Goal: Task Accomplishment & Management: Manage account settings

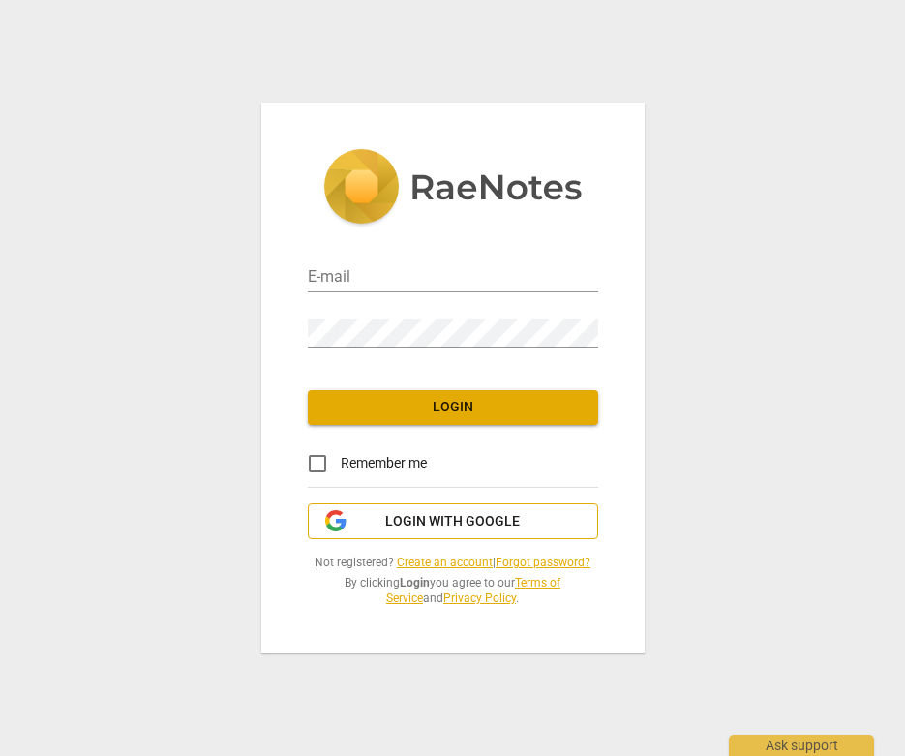
click at [385, 530] on span "Login with Google" at bounding box center [452, 521] width 257 height 19
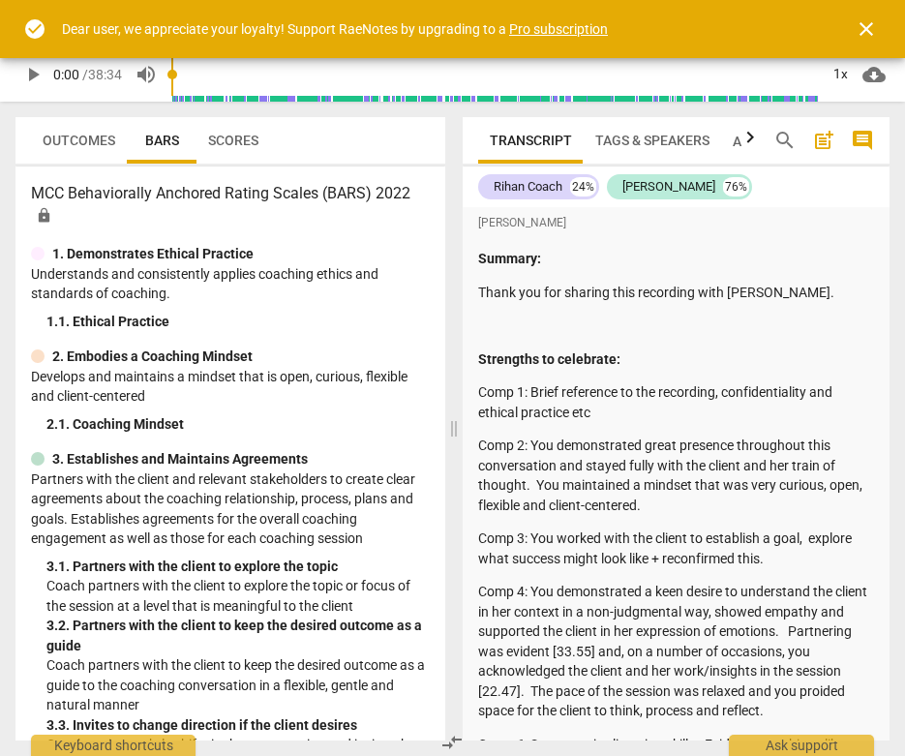
click at [861, 27] on span "close" at bounding box center [865, 28] width 23 height 23
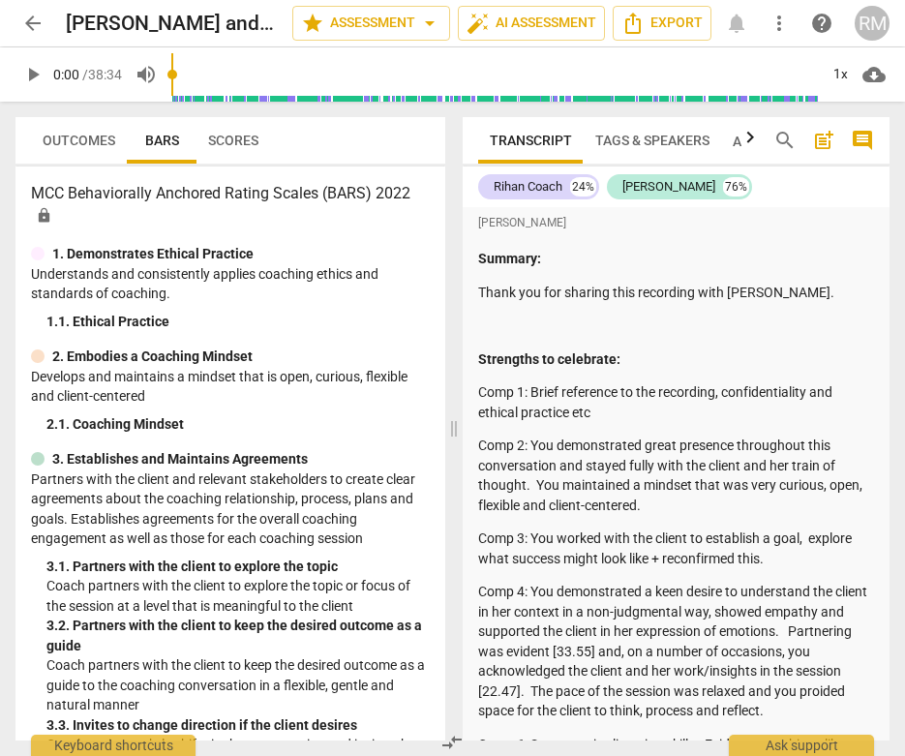
click at [872, 23] on div "RM" at bounding box center [871, 23] width 35 height 35
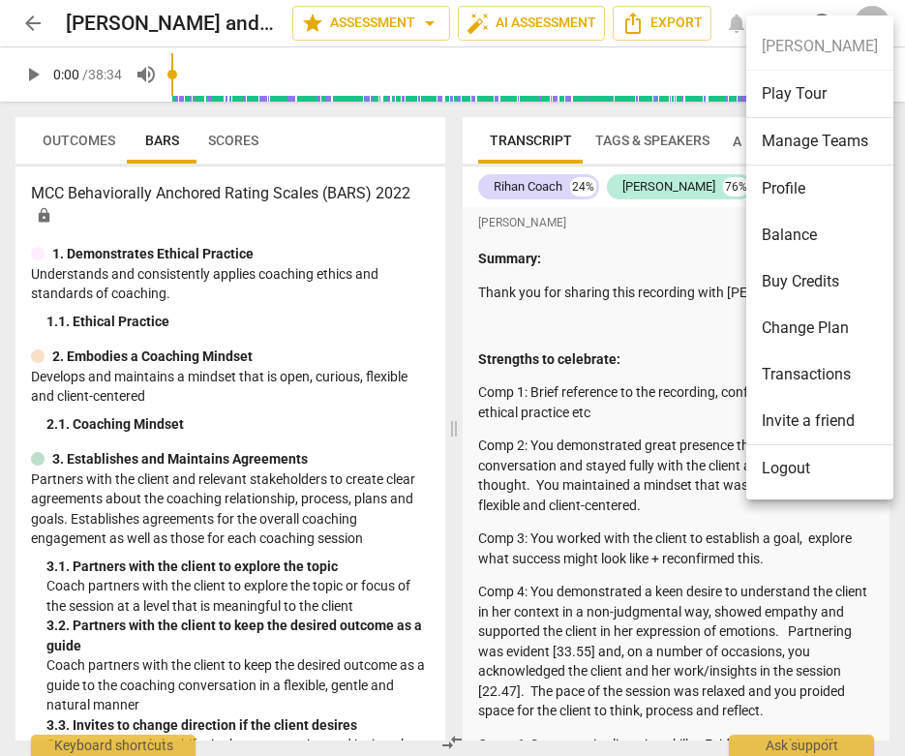
click at [805, 196] on li "Profile" at bounding box center [819, 188] width 147 height 46
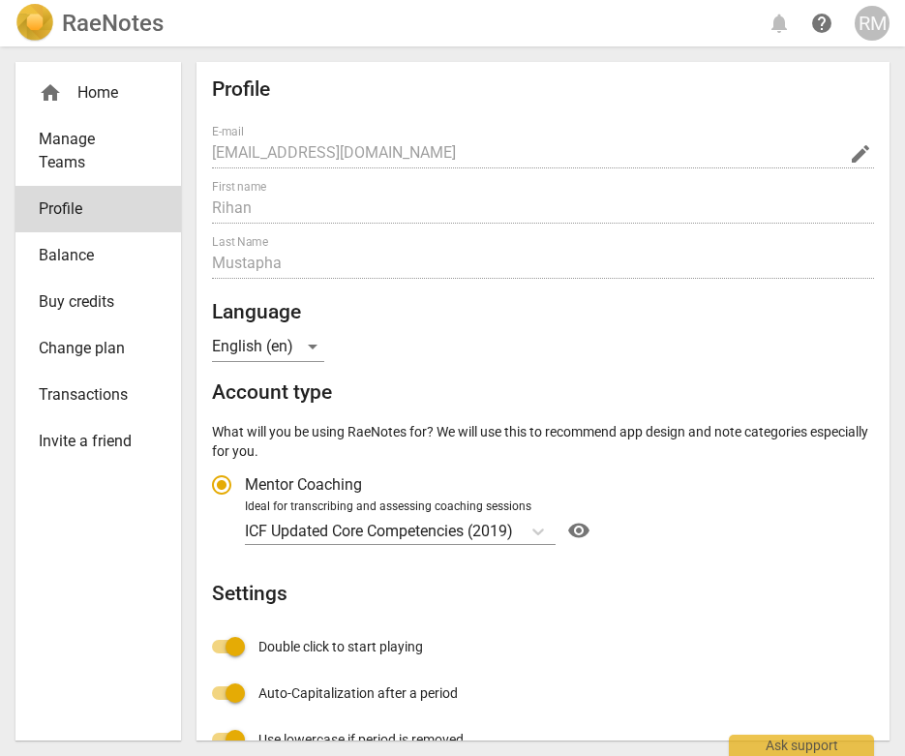
radio input "false"
click at [97, 78] on div "home Home" at bounding box center [97, 93] width 165 height 46
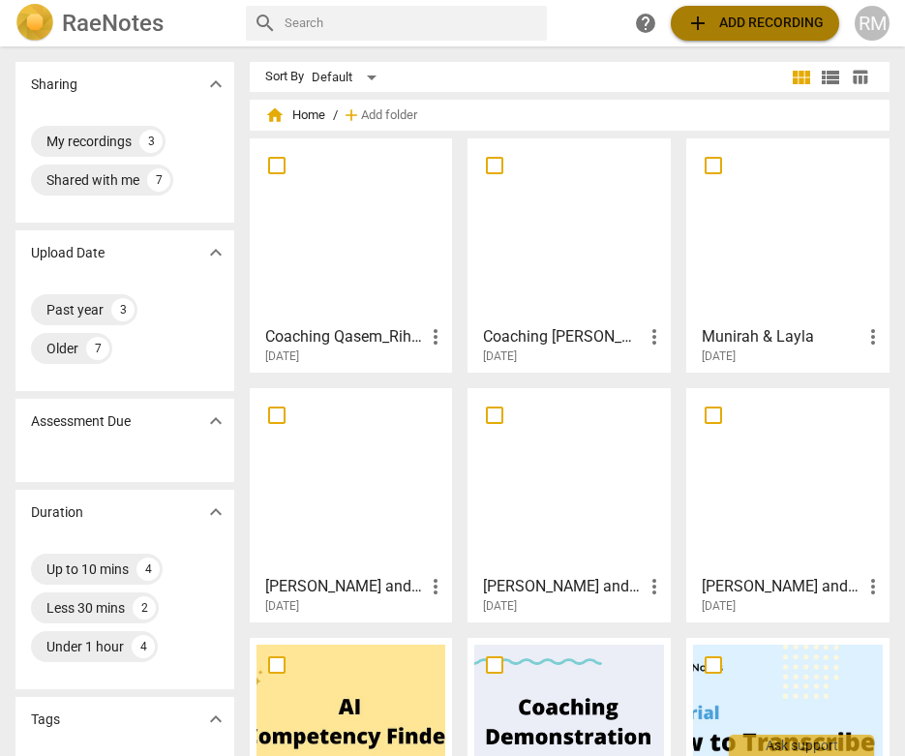
click at [717, 28] on span "add Add recording" at bounding box center [754, 23] width 137 height 23
